Goal: Information Seeking & Learning: Learn about a topic

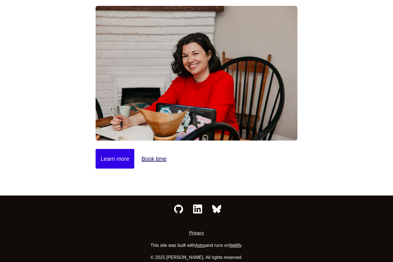
scroll to position [73, 0]
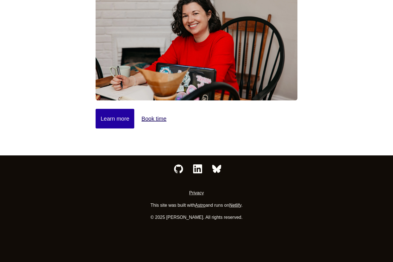
click at [117, 123] on link "Learn more" at bounding box center [115, 119] width 39 height 20
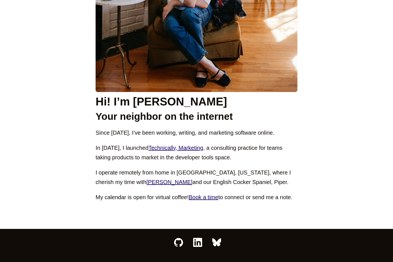
scroll to position [250, 0]
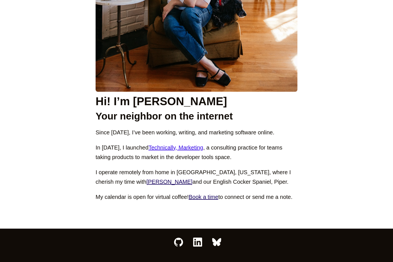
click at [160, 148] on link "Technically, Marketing" at bounding box center [176, 147] width 55 height 6
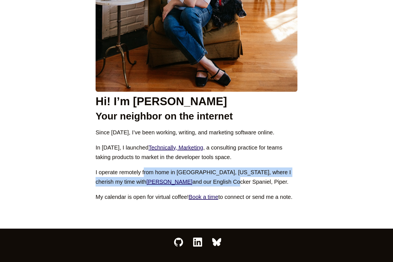
drag, startPoint x: 144, startPoint y: 174, endPoint x: 153, endPoint y: 180, distance: 11.0
click at [153, 180] on p "I operate remotely from home in Marietta, Georgia, where I cherish my time with…" at bounding box center [197, 176] width 202 height 19
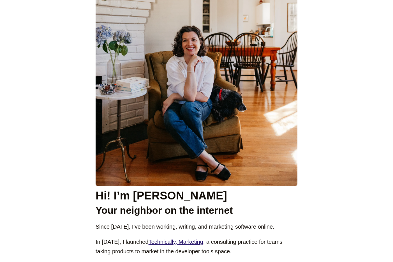
scroll to position [0, 0]
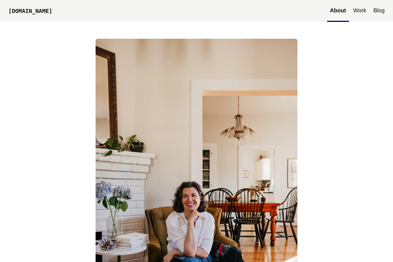
click at [357, 13] on link "Work" at bounding box center [359, 11] width 19 height 22
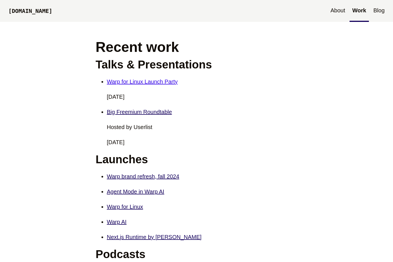
click at [165, 82] on link "Warp for Linux Launch Party" at bounding box center [142, 82] width 71 height 6
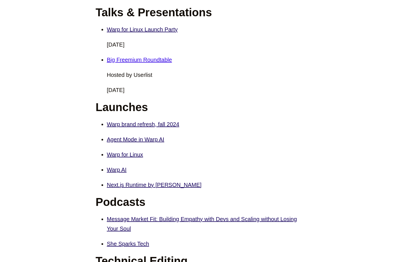
scroll to position [60, 0]
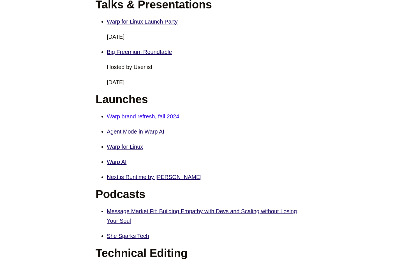
click at [149, 116] on link "Warp brand refresh, fall 2024" at bounding box center [143, 116] width 72 height 6
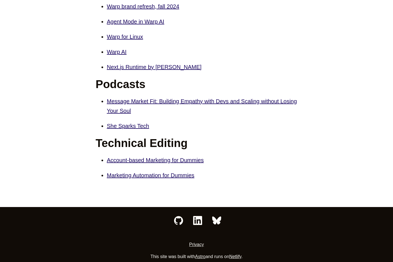
scroll to position [172, 0]
